Goal: Information Seeking & Learning: Find specific fact

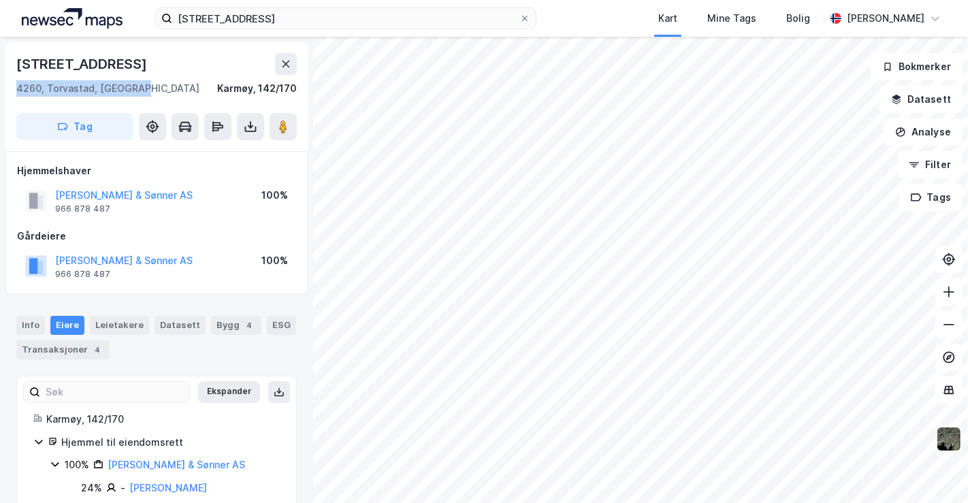
click at [939, 436] on img at bounding box center [949, 439] width 26 height 26
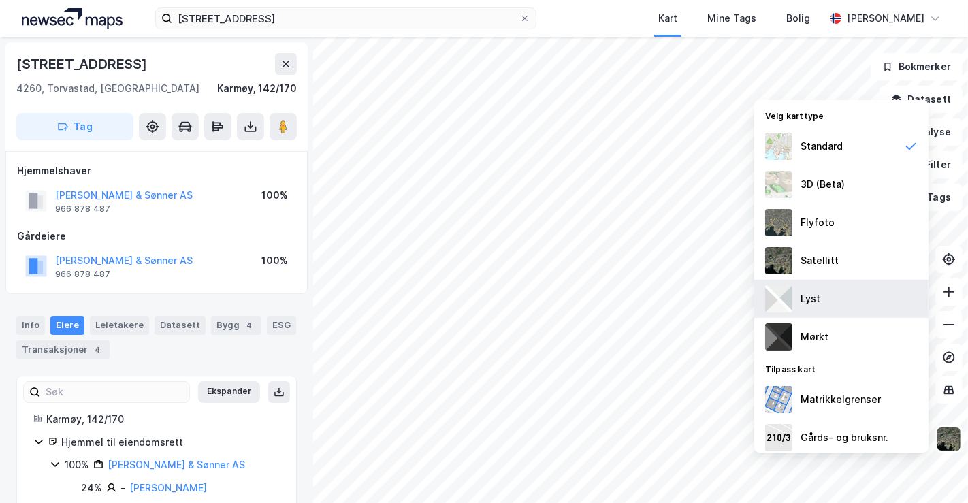
click at [820, 300] on div "Lyst" at bounding box center [841, 299] width 174 height 38
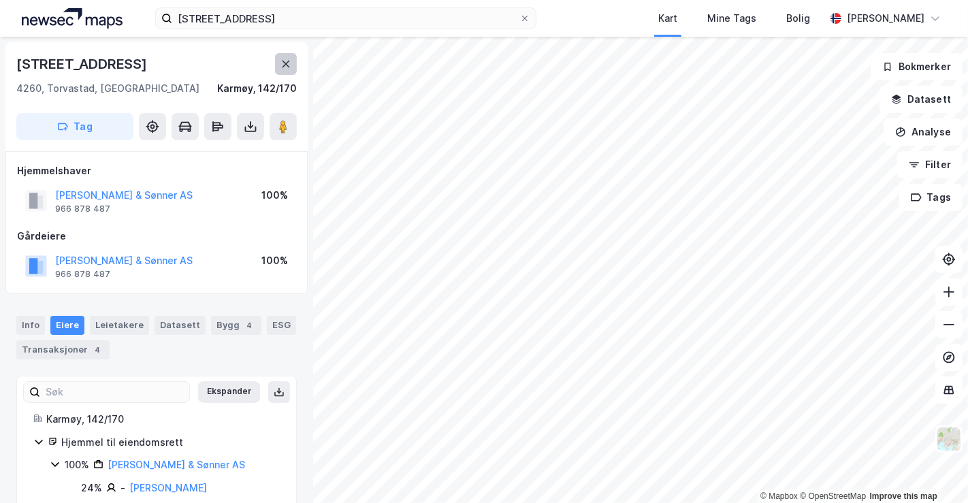
click at [284, 61] on icon at bounding box center [286, 64] width 7 height 7
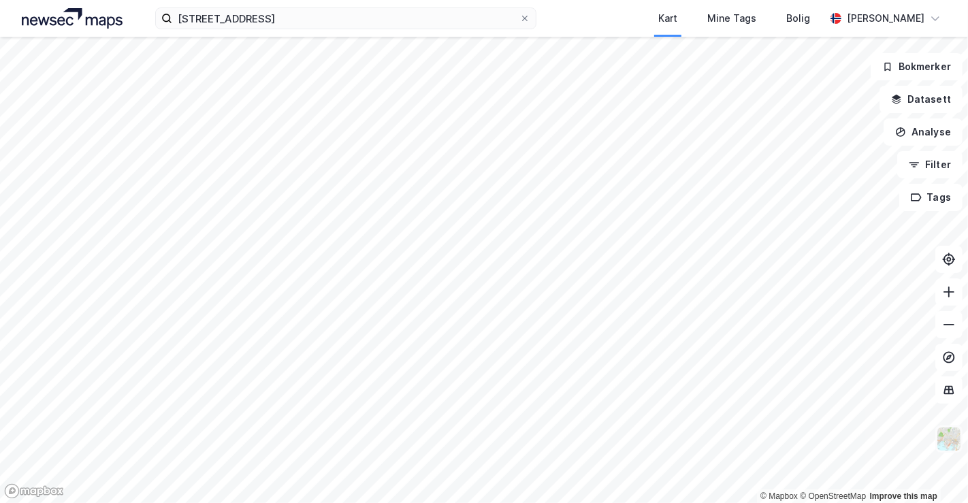
click at [957, 430] on img at bounding box center [949, 439] width 26 height 26
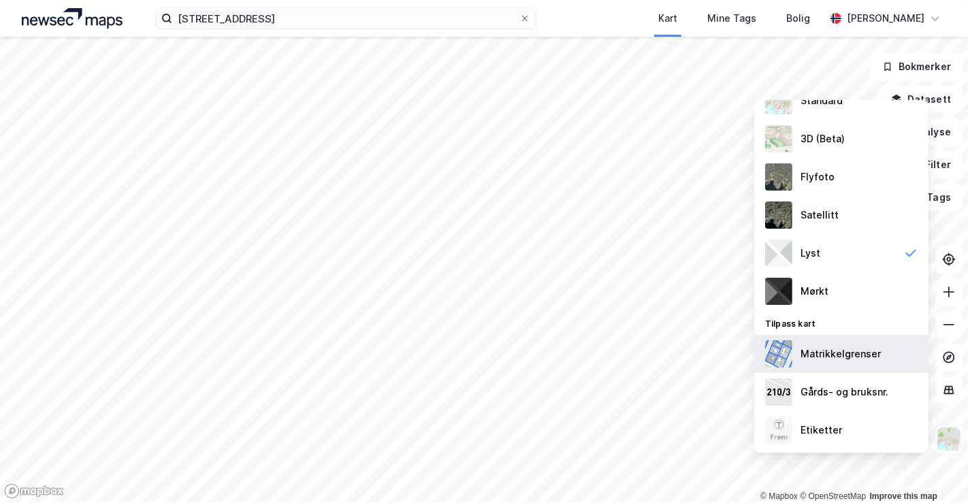
scroll to position [83, 0]
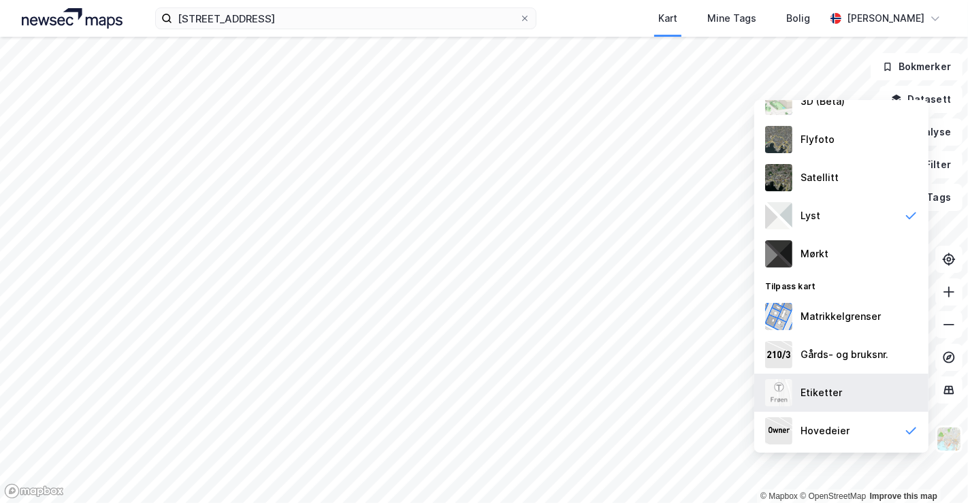
click at [838, 396] on div "Etiketter" at bounding box center [822, 393] width 42 height 16
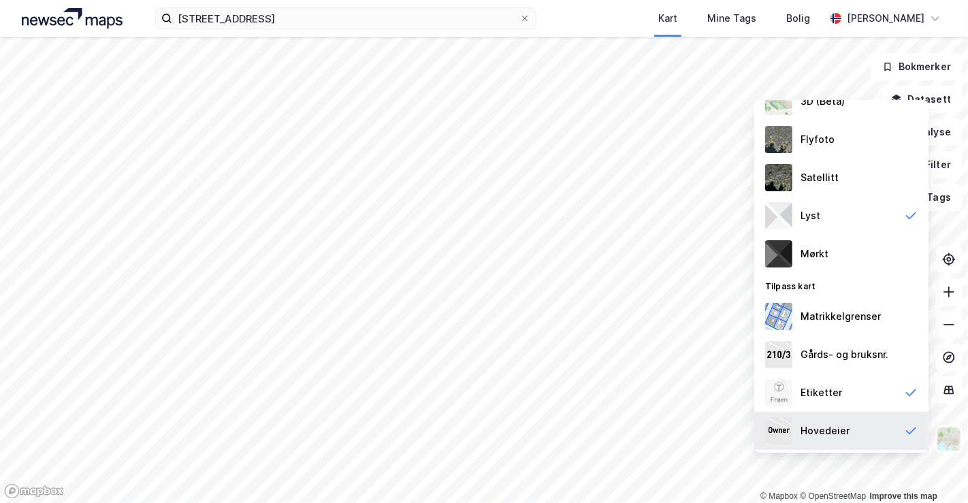
click at [886, 429] on div "Hovedeier" at bounding box center [841, 431] width 174 height 38
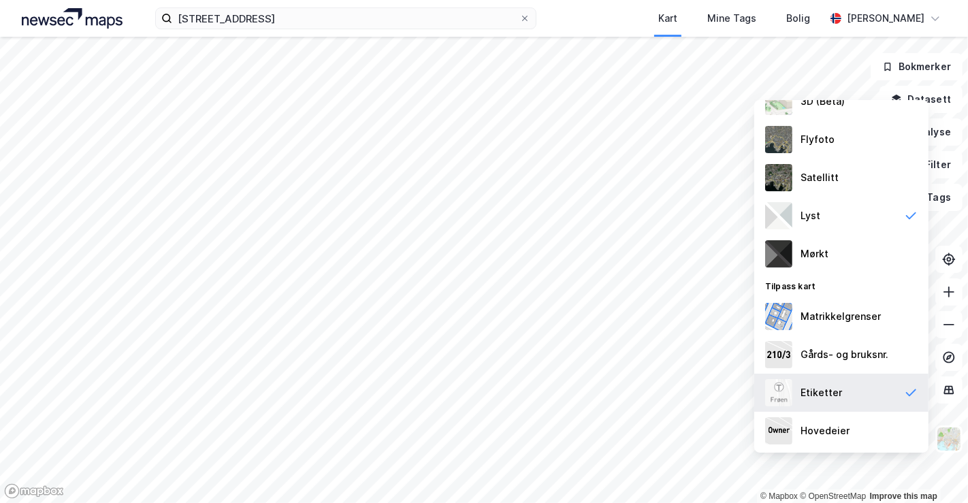
click at [877, 391] on div "Etiketter" at bounding box center [841, 393] width 174 height 38
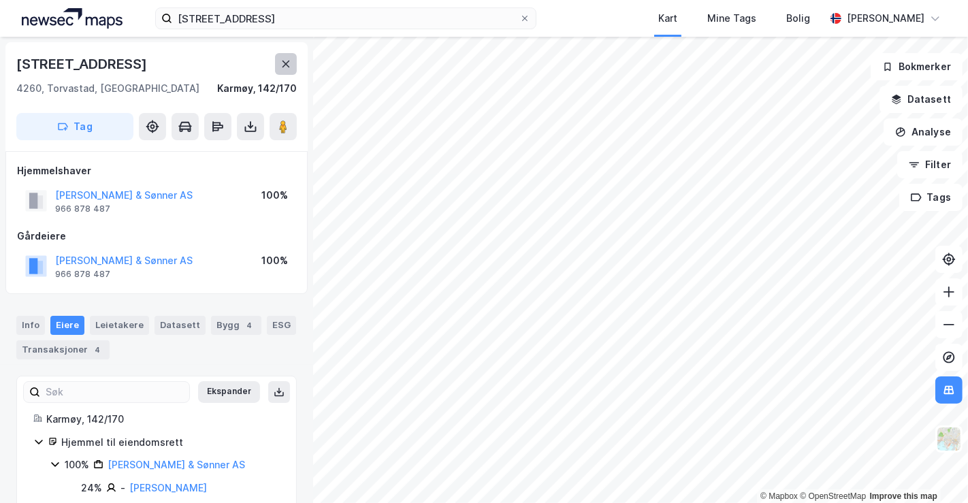
click at [278, 63] on button at bounding box center [286, 64] width 22 height 22
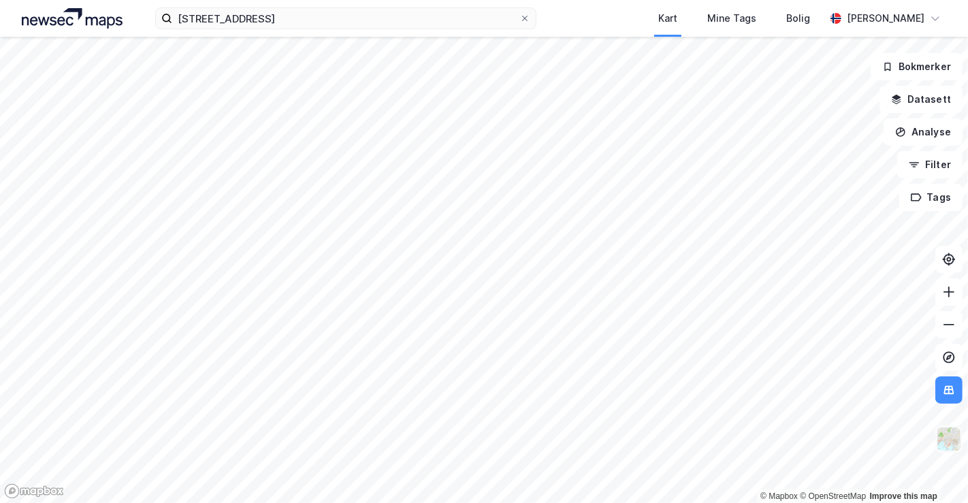
click at [951, 436] on img at bounding box center [949, 439] width 26 height 26
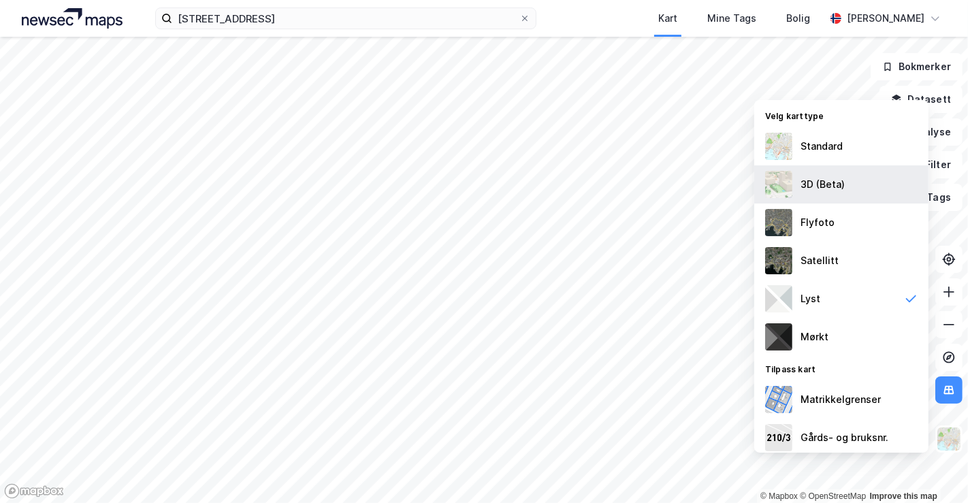
click at [821, 178] on div "3D (Beta)" at bounding box center [823, 184] width 44 height 16
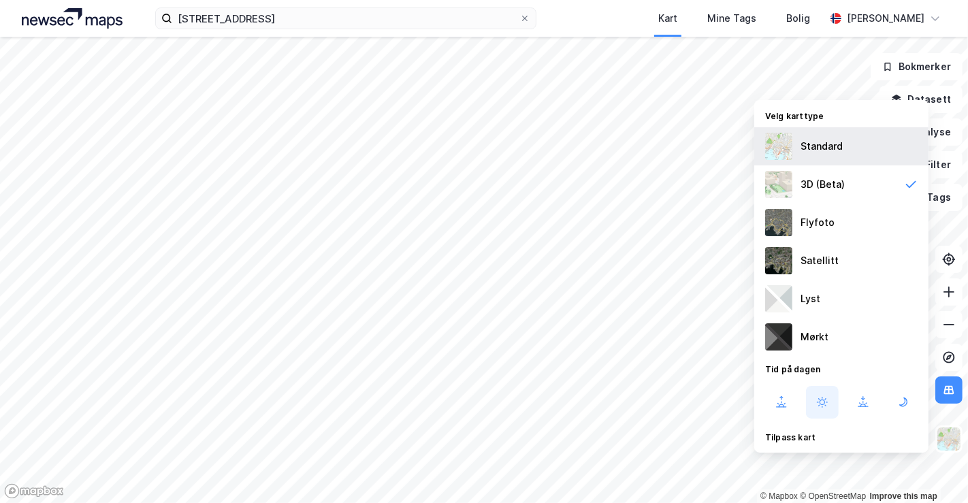
click at [822, 141] on div "Standard" at bounding box center [822, 146] width 42 height 16
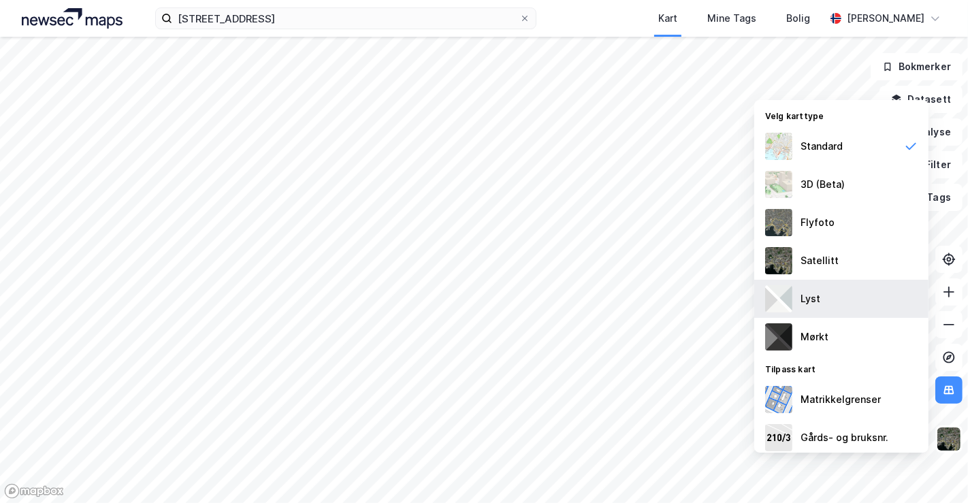
click at [832, 292] on div "Lyst" at bounding box center [841, 299] width 174 height 38
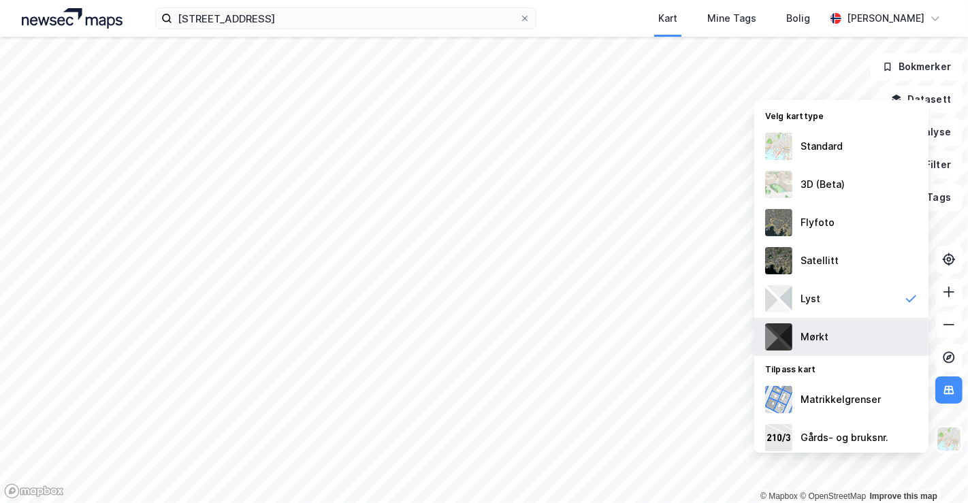
click at [825, 351] on div "Mørkt" at bounding box center [841, 337] width 174 height 38
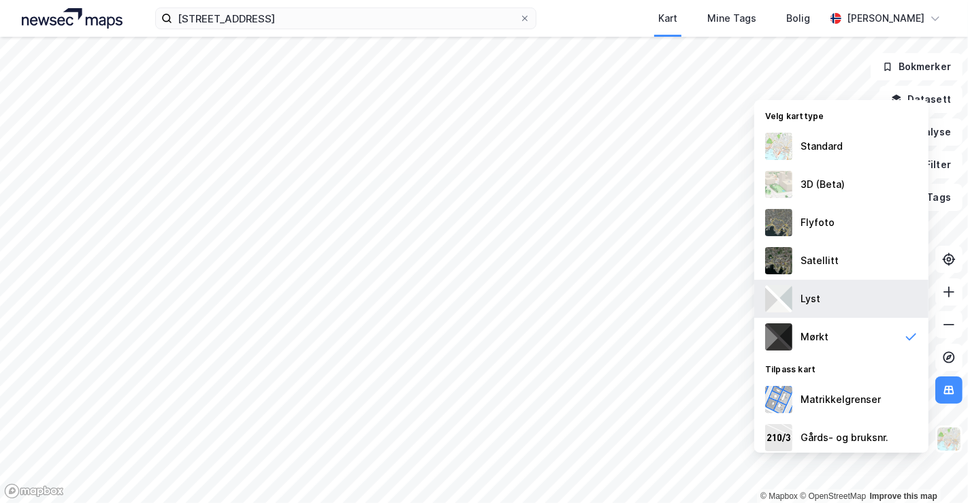
click at [828, 302] on div "Lyst" at bounding box center [841, 299] width 174 height 38
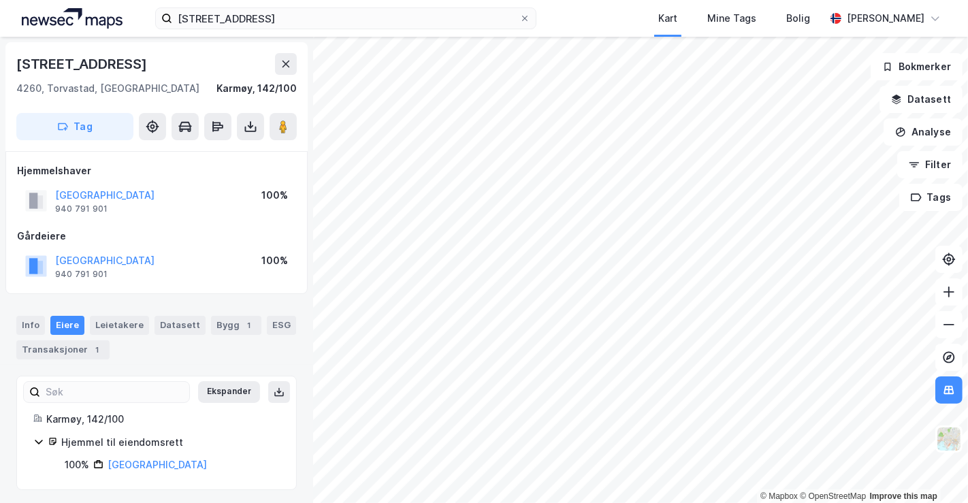
click at [300, 70] on div "[STREET_ADDRESS]" at bounding box center [156, 96] width 302 height 109
click at [287, 63] on icon at bounding box center [286, 64] width 7 height 7
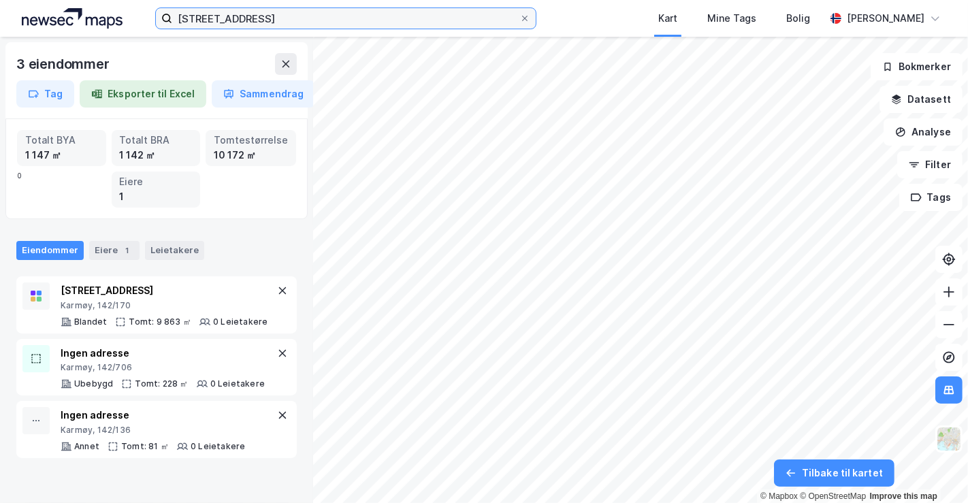
click at [304, 26] on input "[STREET_ADDRESS]" at bounding box center [345, 18] width 347 height 20
